Goal: Information Seeking & Learning: Learn about a topic

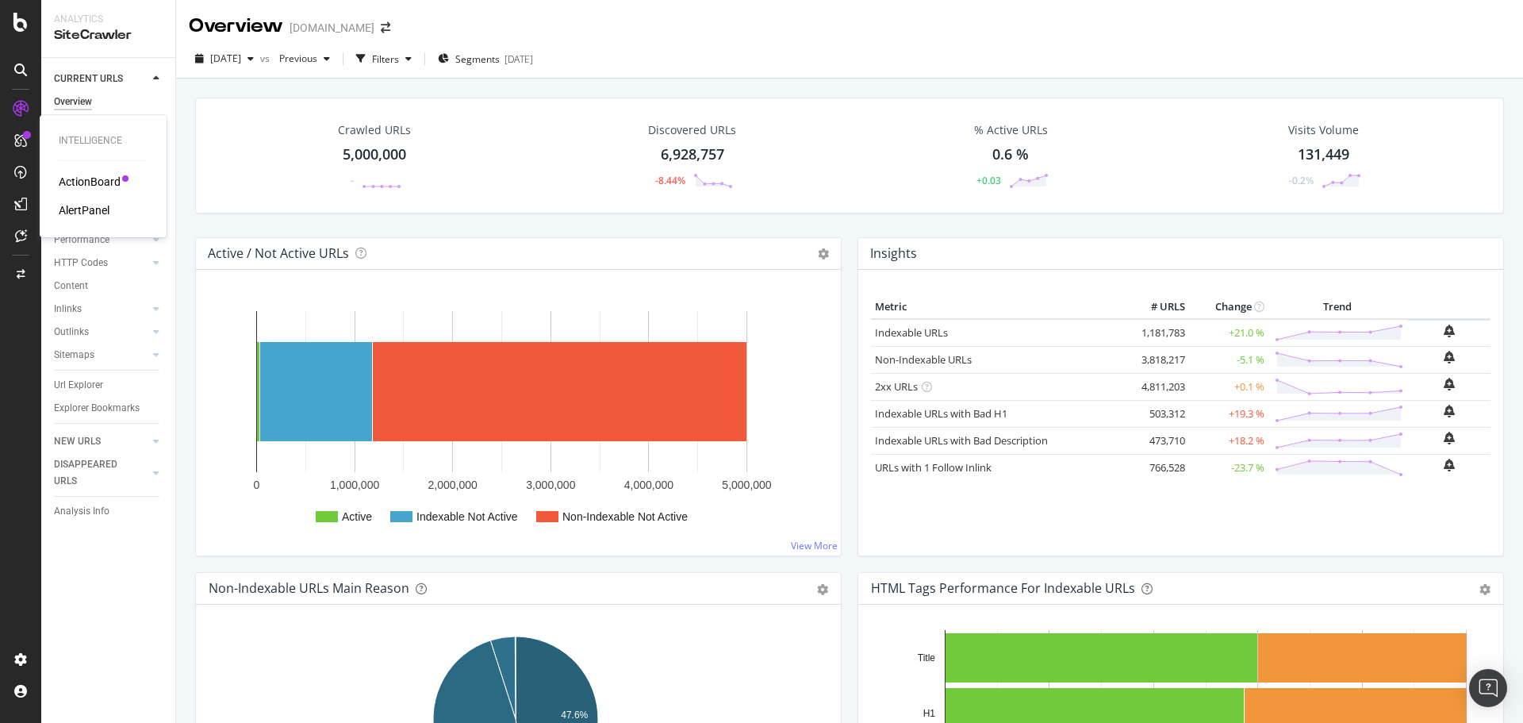
click at [98, 175] on div "ActionBoard" at bounding box center [90, 182] width 62 height 16
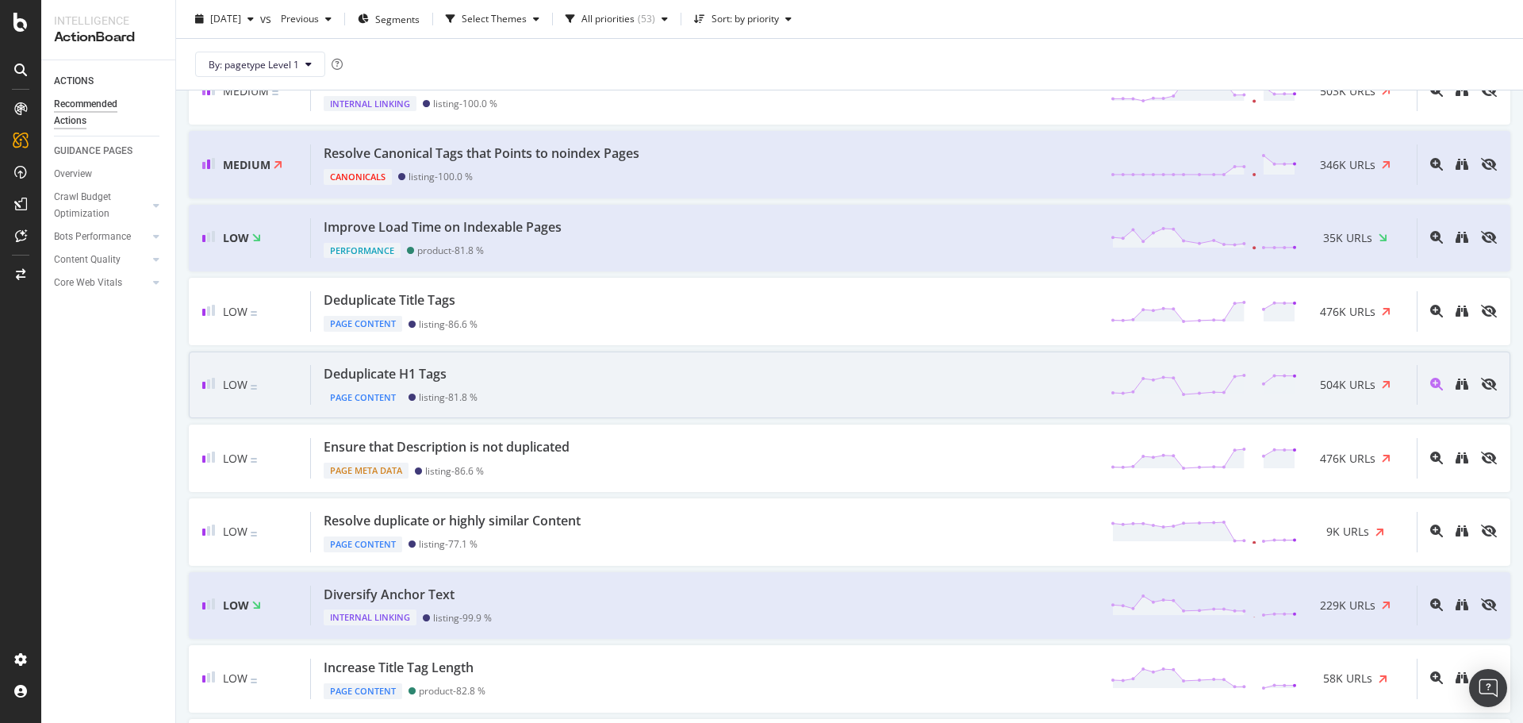
scroll to position [873, 0]
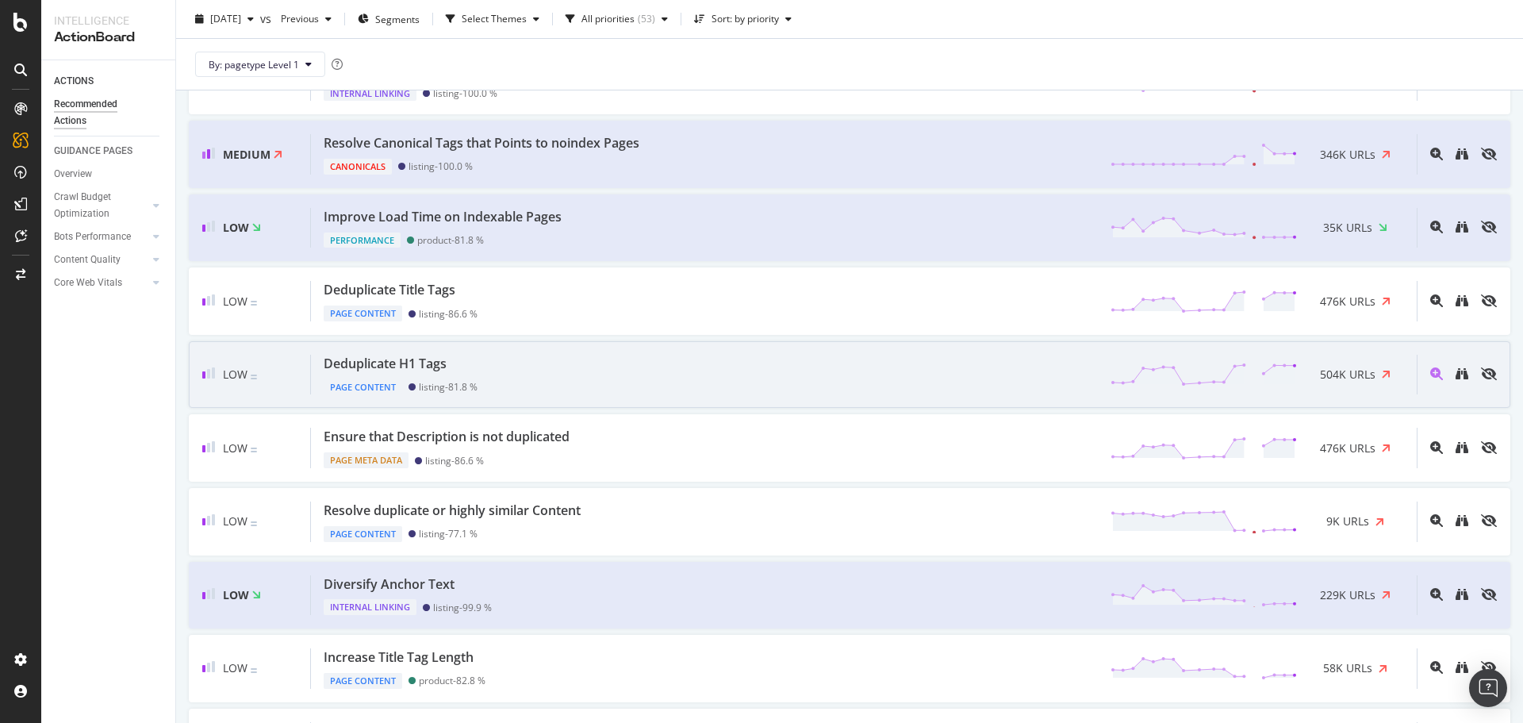
click at [751, 386] on div "Deduplicate H1 Tags Page Content listing - 81.8 % 504K URLs" at bounding box center [864, 375] width 1106 height 40
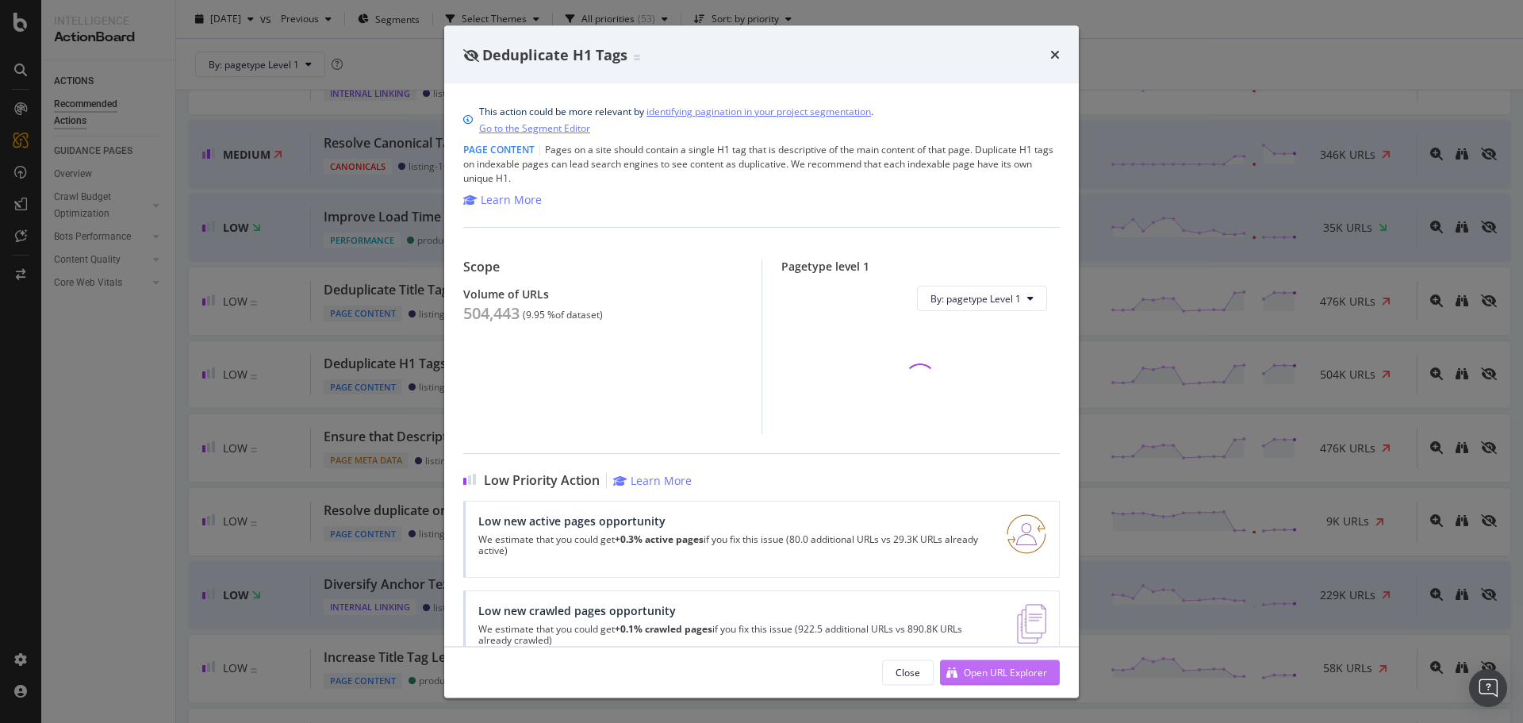
click at [993, 670] on div "Open URL Explorer" at bounding box center [1005, 671] width 83 height 13
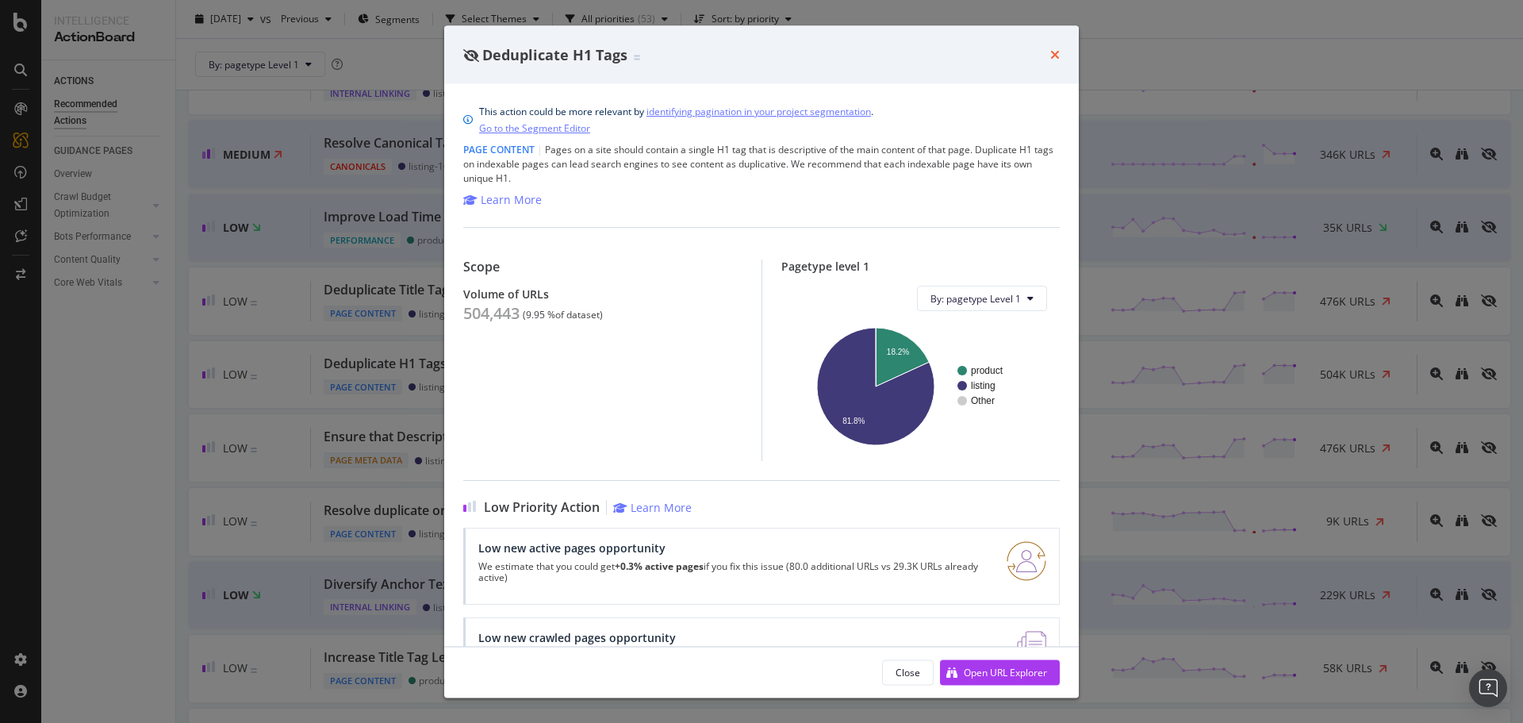
click at [1054, 56] on icon "times" at bounding box center [1056, 54] width 10 height 13
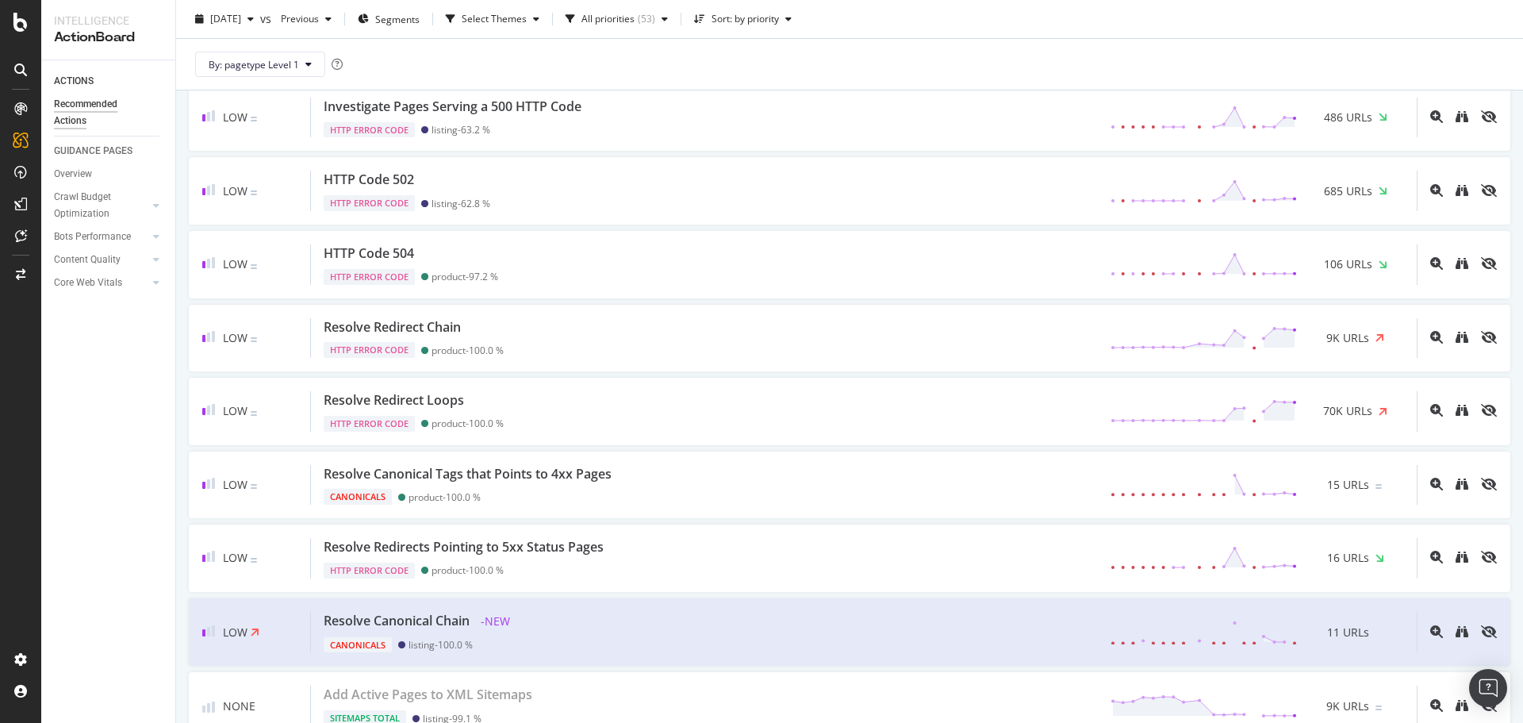
scroll to position [3412, 0]
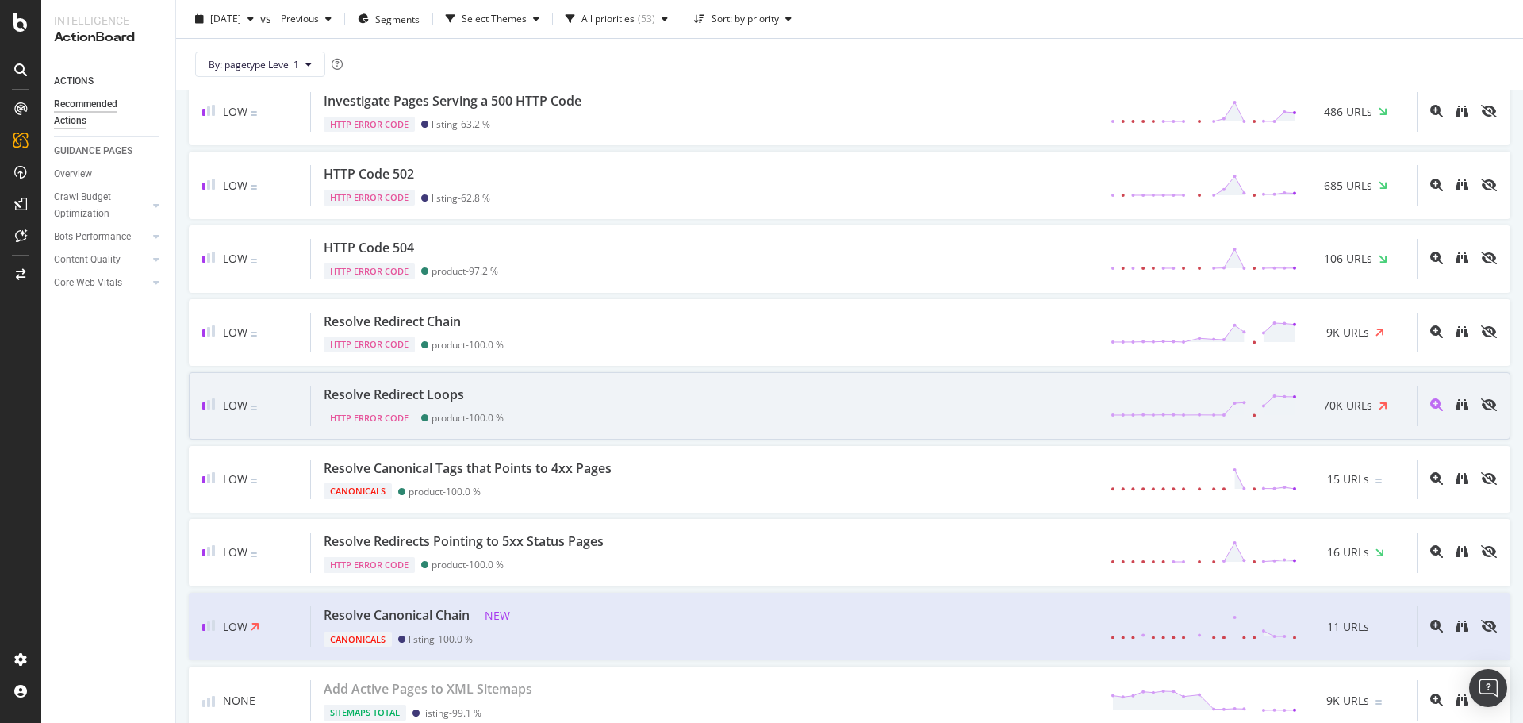
click at [873, 397] on div "Resolve Redirect Loops HTTP Error Code product - 100.0 % 70K URLs" at bounding box center [864, 406] width 1106 height 40
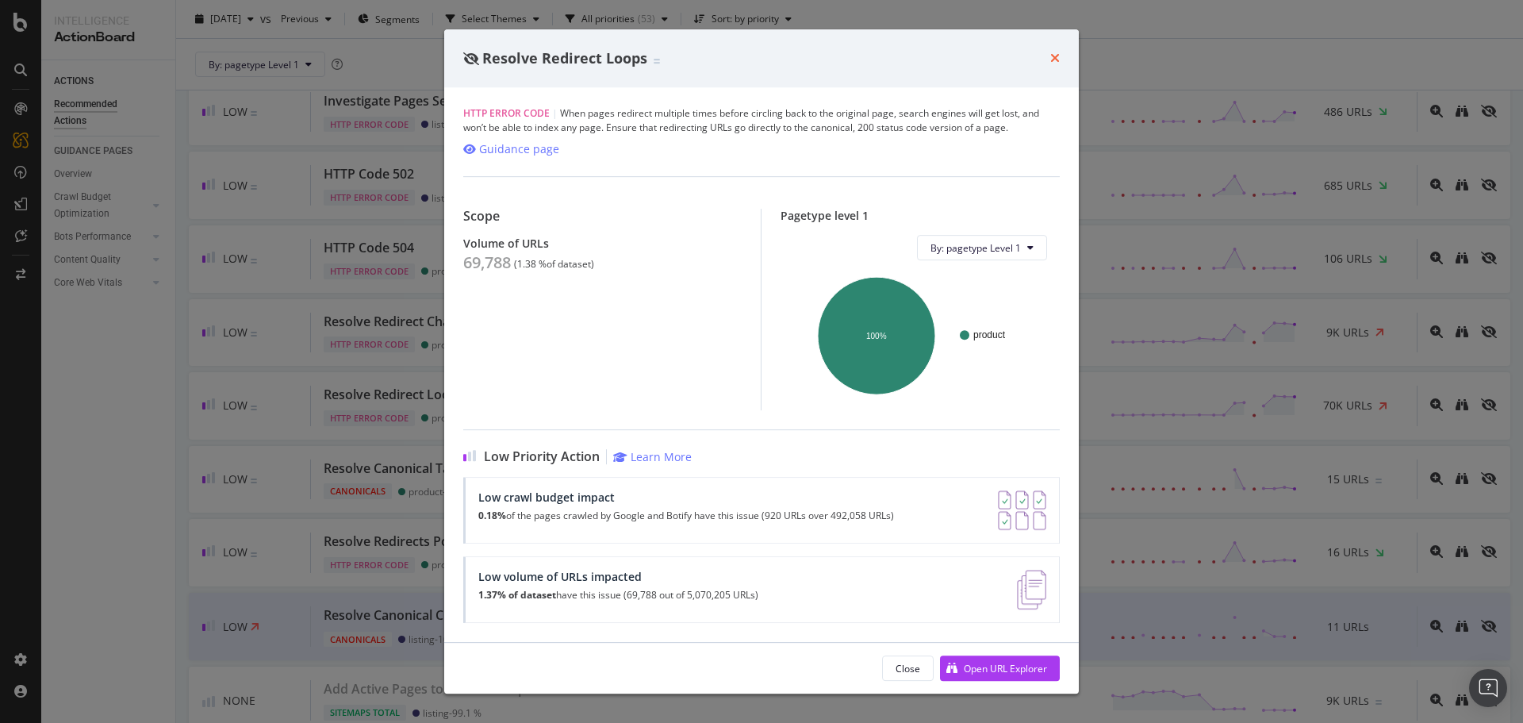
click at [1051, 63] on icon "times" at bounding box center [1056, 58] width 10 height 13
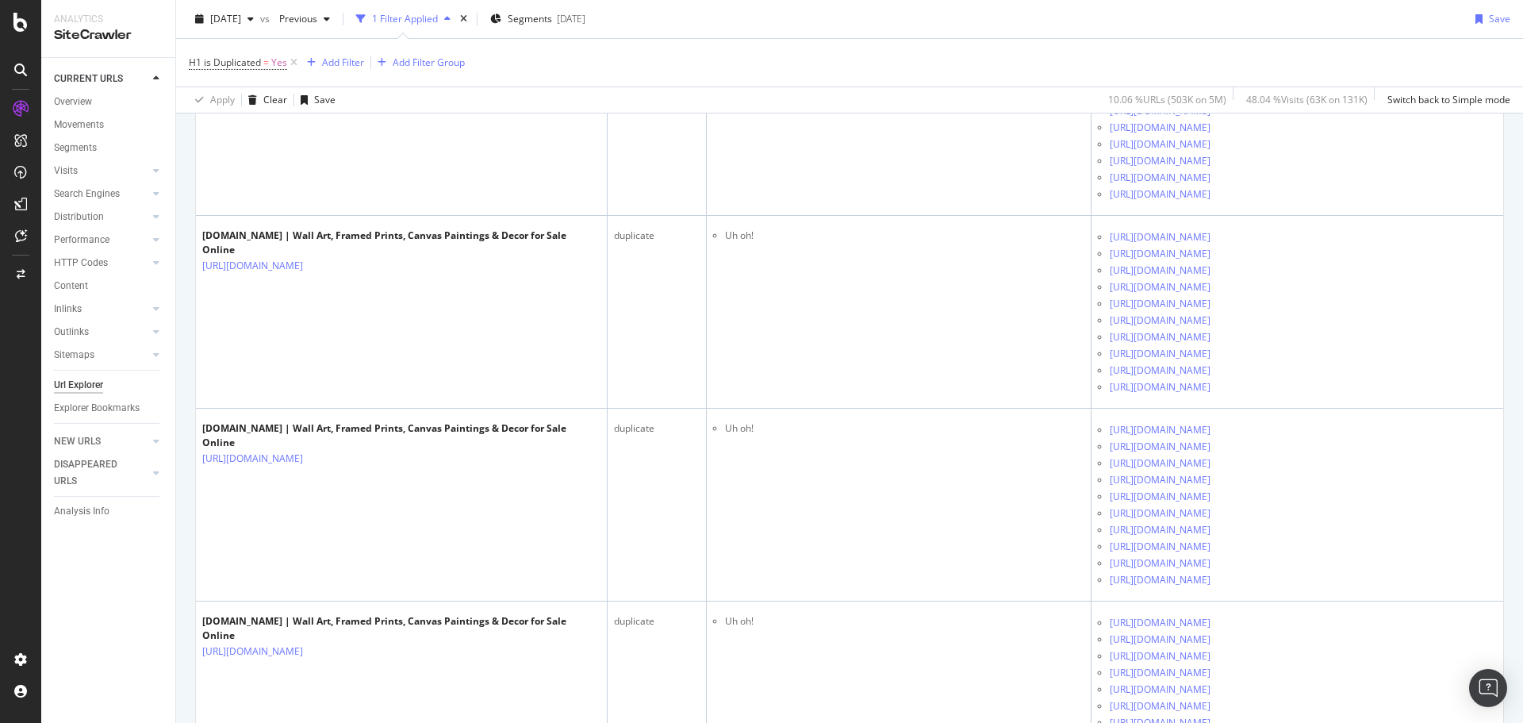
scroll to position [317, 0]
